Goal: Task Accomplishment & Management: Complete application form

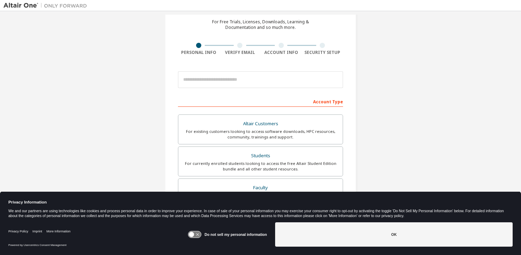
scroll to position [31, 0]
click at [199, 235] on icon at bounding box center [194, 235] width 13 height 7
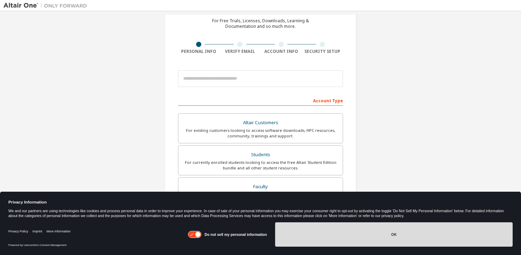
click at [430, 234] on button "OK" at bounding box center [393, 234] width 237 height 24
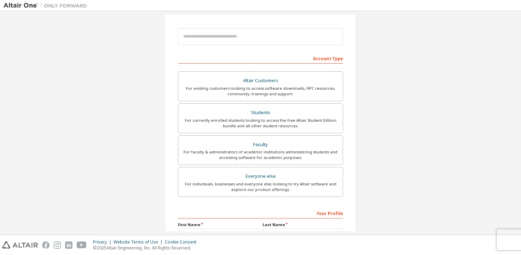
scroll to position [76, 0]
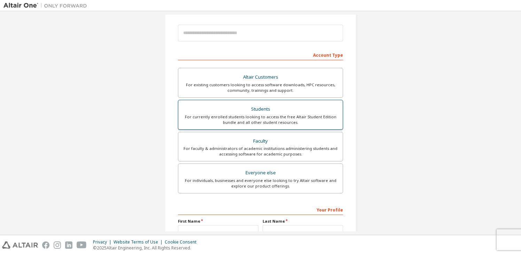
click at [331, 117] on div "For currently enrolled students looking to access the free Altair Student Editi…" at bounding box center [260, 119] width 156 height 11
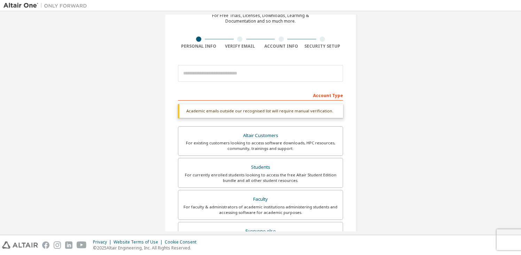
scroll to position [23, 0]
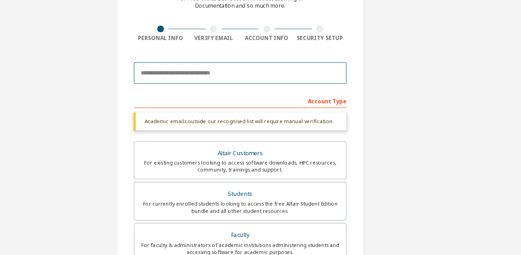
click at [271, 94] on input "email" at bounding box center [260, 86] width 165 height 17
type input "**********"
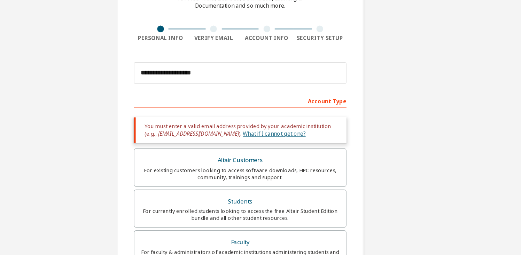
click at [262, 134] on link "What if I cannot get one?" at bounding box center [286, 133] width 49 height 6
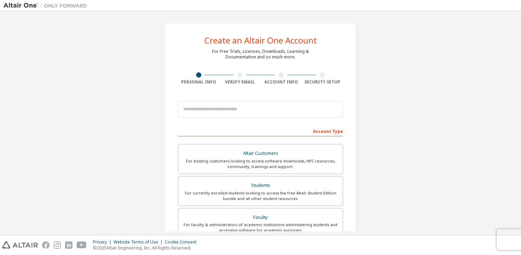
scroll to position [3, 0]
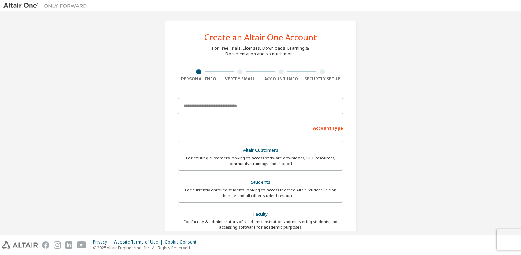
click at [233, 104] on input "email" at bounding box center [260, 106] width 165 height 17
type input "**********"
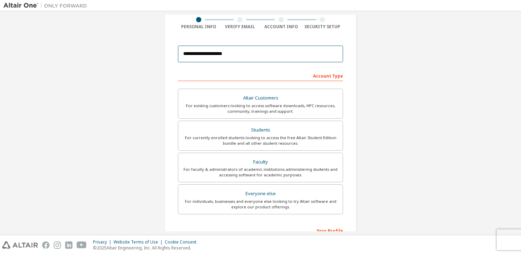
scroll to position [56, 0]
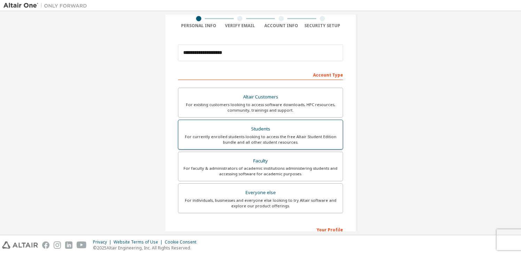
click at [268, 139] on div "For currently enrolled students looking to access the free Altair Student Editi…" at bounding box center [260, 139] width 156 height 11
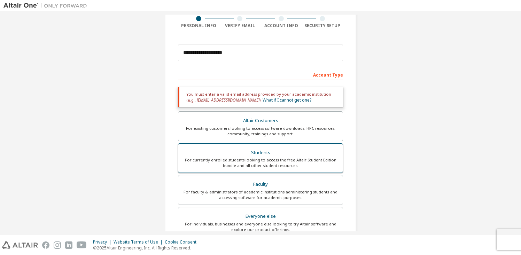
click at [268, 139] on label "Altair Customers For existing customers looking to access software downloads, H…" at bounding box center [260, 126] width 165 height 30
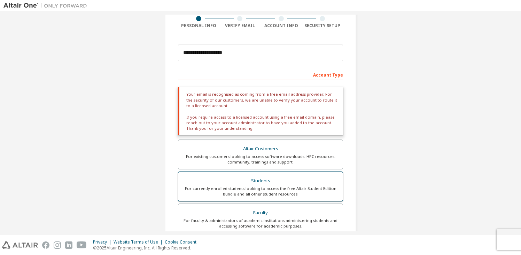
click at [268, 139] on div "Please select Altair Customers only if you are trying to access an account with…" at bounding box center [260, 176] width 165 height 184
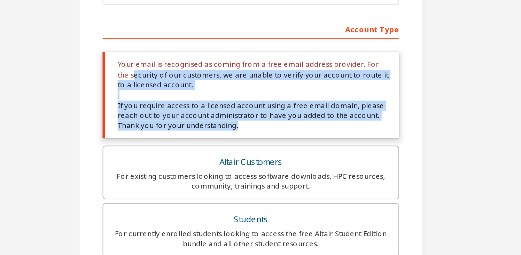
drag, startPoint x: 273, startPoint y: 132, endPoint x: 215, endPoint y: 108, distance: 62.6
click at [188, 100] on div "Your email is recognised as coming from a free email address provider. For the …" at bounding box center [260, 111] width 165 height 48
click at [391, 133] on div "**********" at bounding box center [260, 168] width 514 height 421
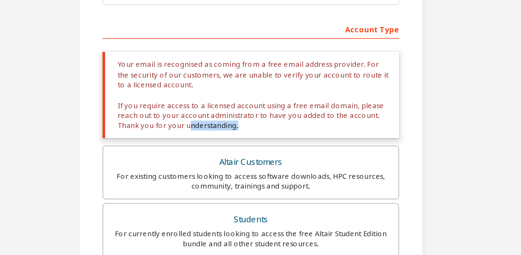
drag, startPoint x: 257, startPoint y: 132, endPoint x: 220, endPoint y: 128, distance: 37.5
click at [222, 129] on div "Your email is recognised as coming from a free email address provider. For the …" at bounding box center [260, 111] width 165 height 48
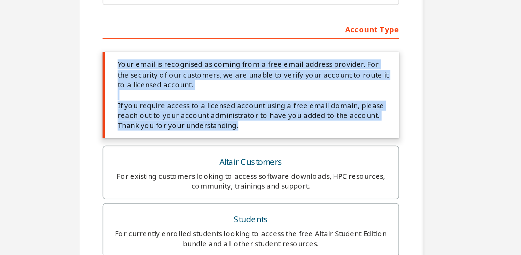
drag, startPoint x: 185, startPoint y: 93, endPoint x: 256, endPoint y: 127, distance: 79.3
click at [256, 127] on div "Your email is recognised as coming from a free email address provider. For the …" at bounding box center [260, 111] width 165 height 48
copy div "Your email is recognised as coming from a free email address provider. For the …"
